Goal: Communication & Community: Participate in discussion

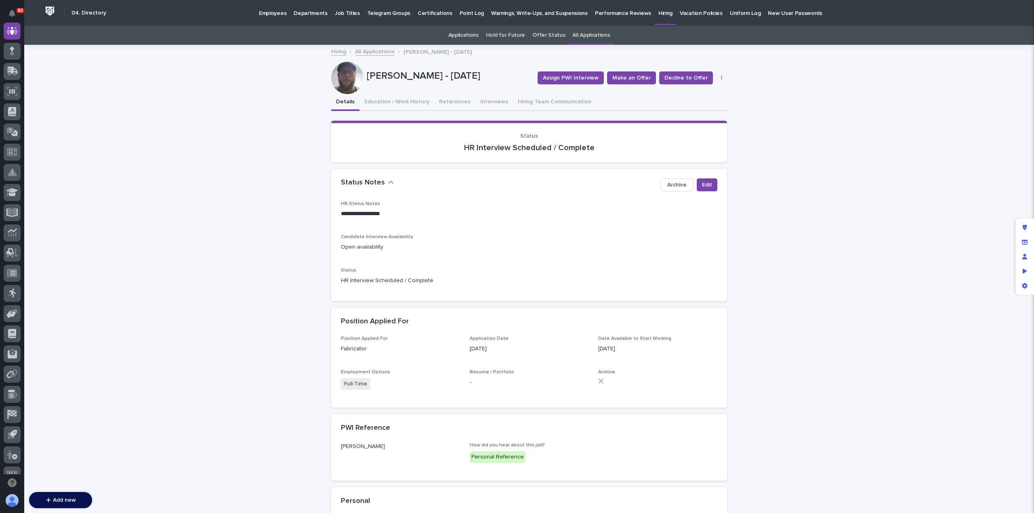
click at [337, 52] on link "Hiring" at bounding box center [338, 50] width 15 height 9
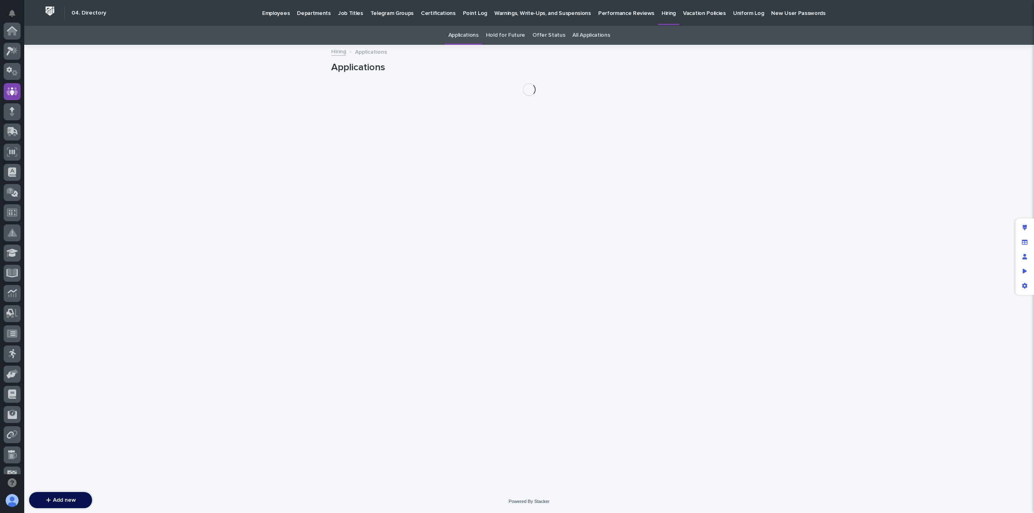
scroll to position [61, 0]
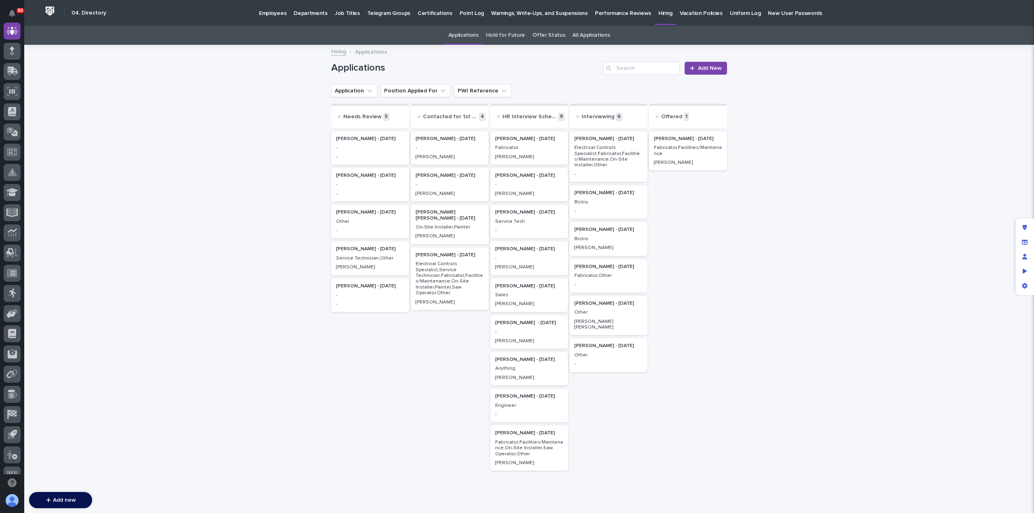
click at [598, 154] on p "Electrical Controls Specialist,Fabricator,Facilities/Maintenance,On-Site Instal…" at bounding box center [608, 156] width 68 height 23
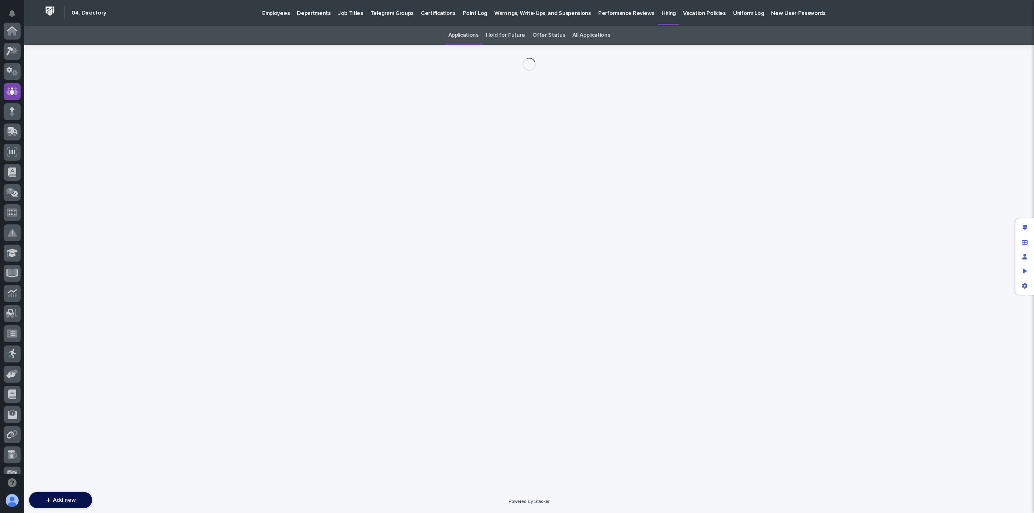
scroll to position [61, 0]
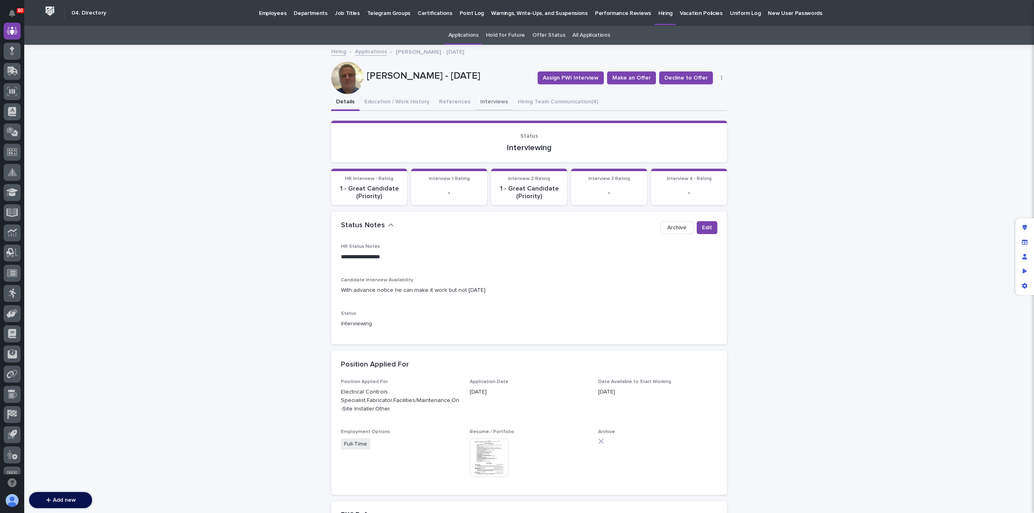
click at [482, 100] on button "Interviews" at bounding box center [494, 102] width 38 height 17
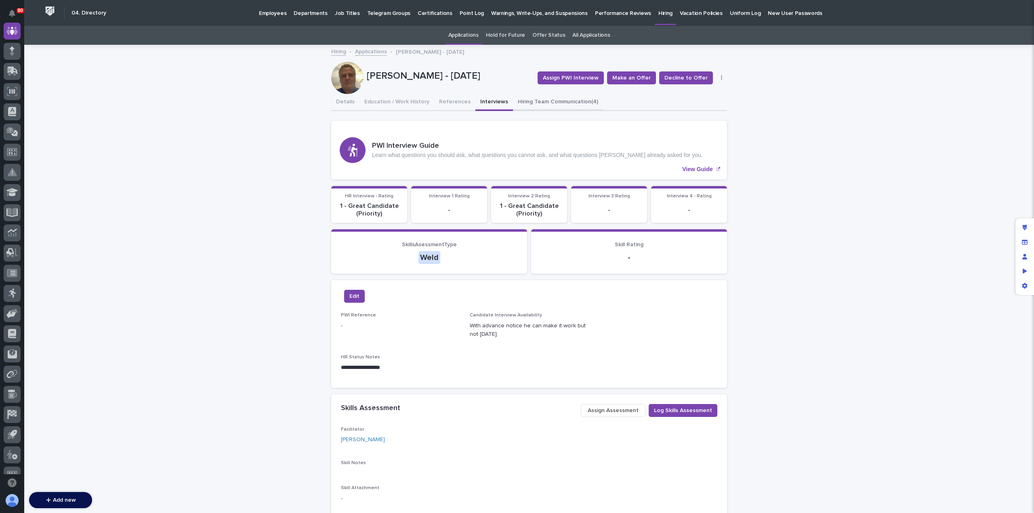
click at [533, 103] on button "Hiring Team Communication (4)" at bounding box center [558, 102] width 90 height 17
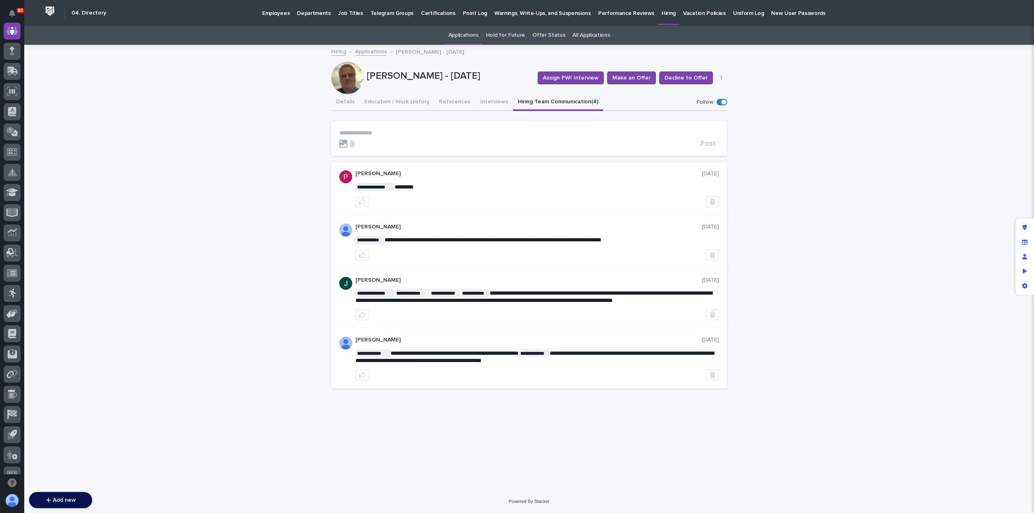
click at [381, 133] on p "**********" at bounding box center [529, 133] width 380 height 7
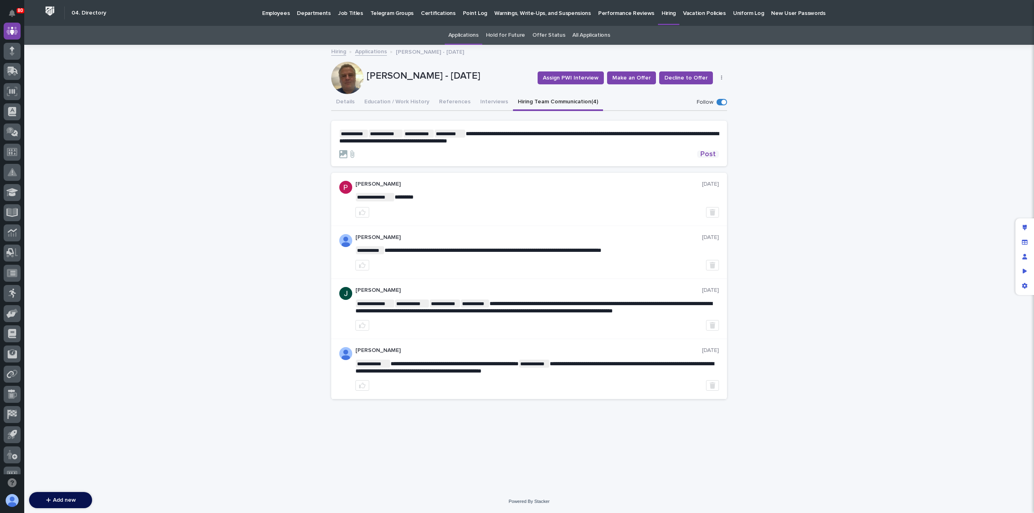
click at [706, 152] on span "Post" at bounding box center [707, 154] width 15 height 7
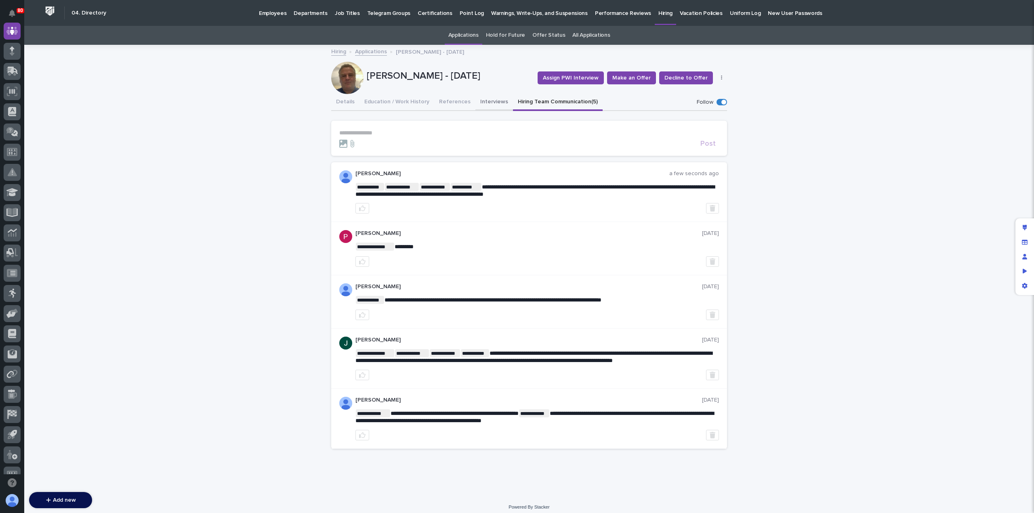
click at [486, 105] on button "Interviews" at bounding box center [494, 102] width 38 height 17
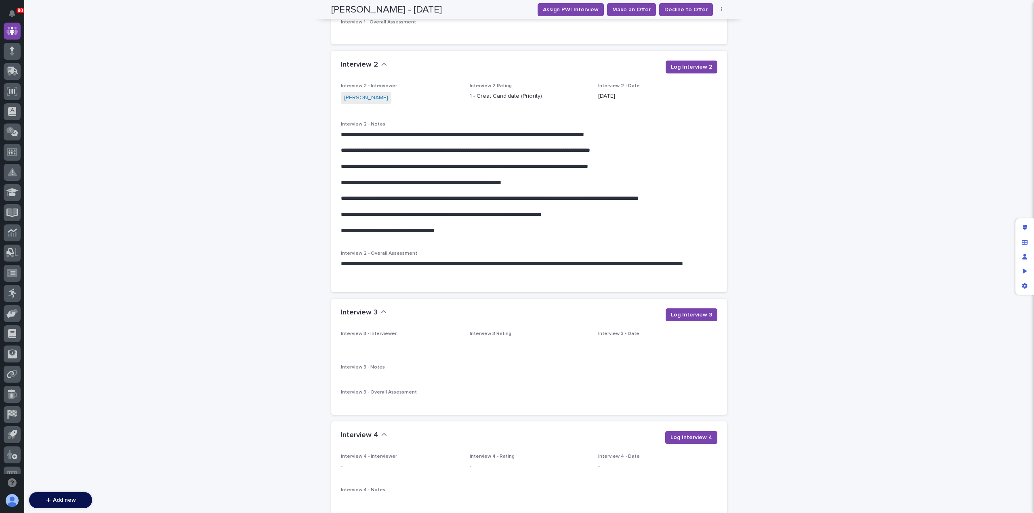
scroll to position [1075, 0]
